Goal: Navigation & Orientation: Go to known website

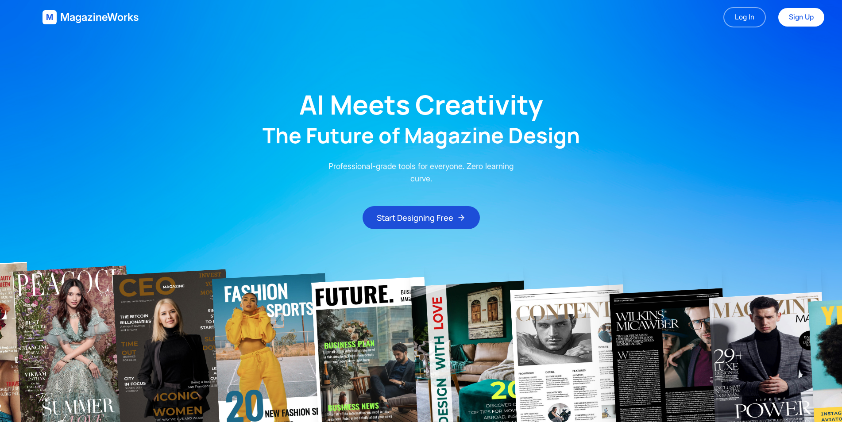
click at [745, 11] on link "Log In" at bounding box center [744, 17] width 42 height 20
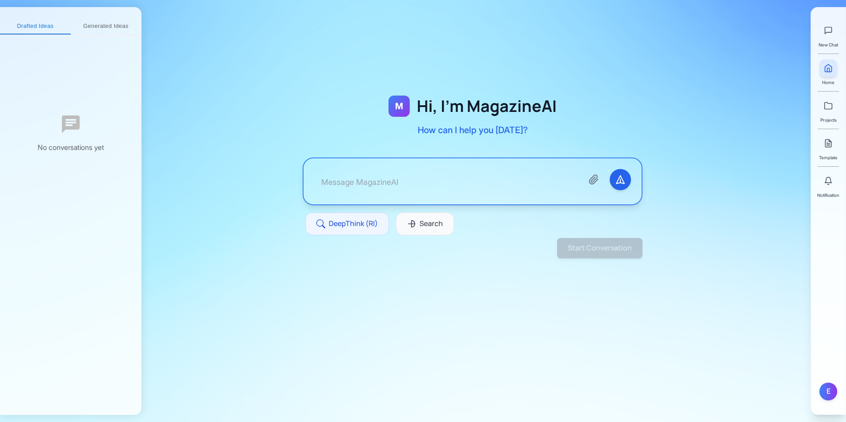
click at [526, 162] on div at bounding box center [473, 181] width 338 height 46
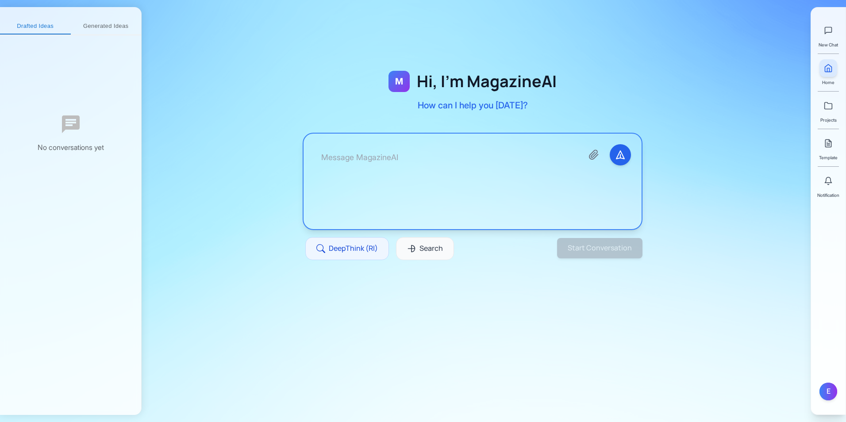
click at [524, 173] on textarea at bounding box center [445, 181] width 262 height 74
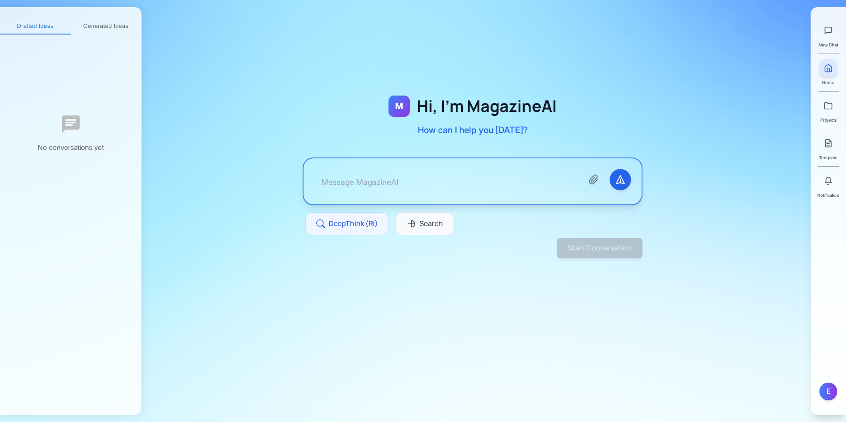
click at [584, 52] on div "M Hi, I'm MagazineAI How can I help you [DATE]? DeepThink (RI) Search" at bounding box center [472, 176] width 396 height 253
